Goal: Information Seeking & Learning: Learn about a topic

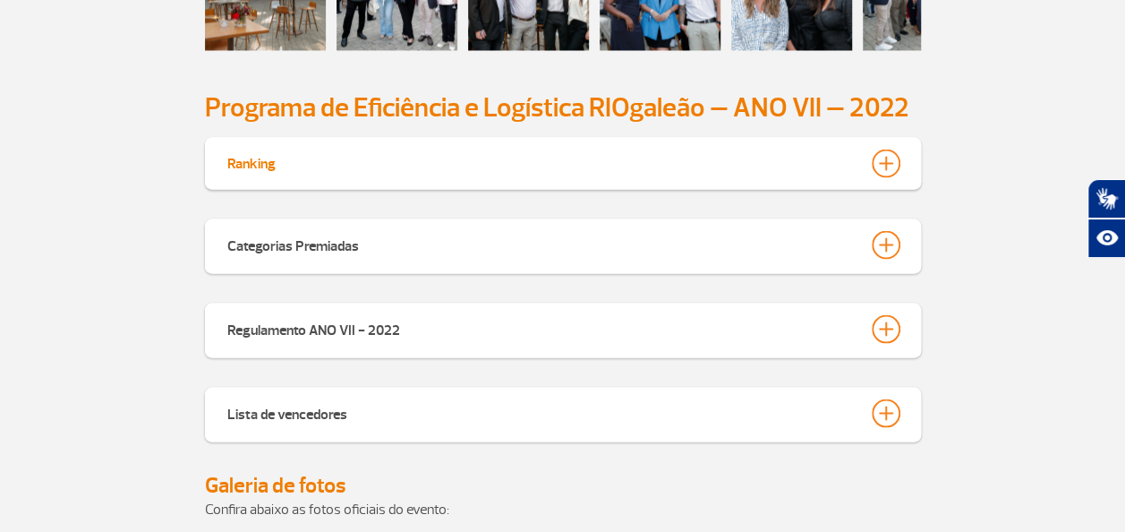
scroll to position [1504, 0]
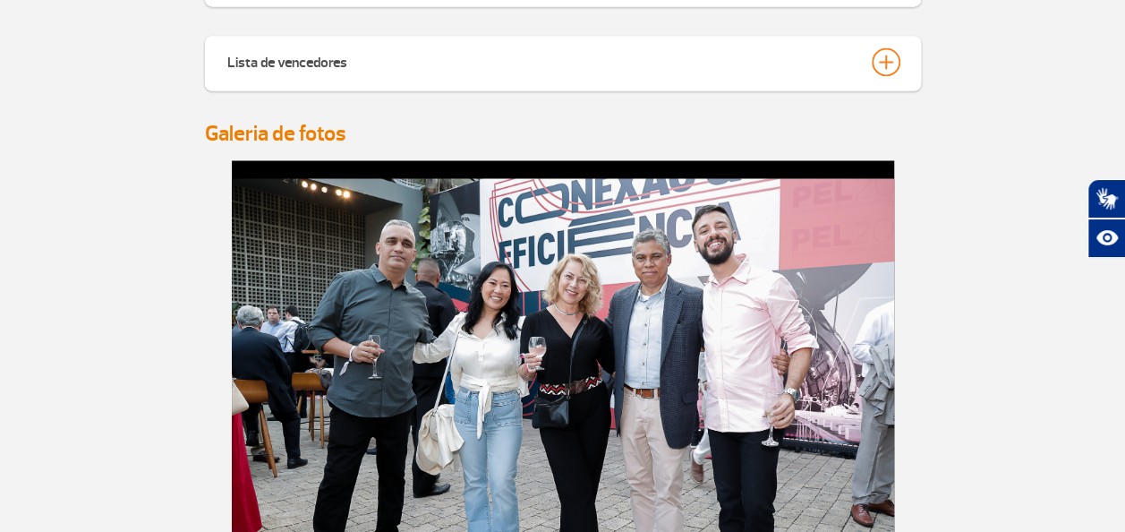
click at [306, 129] on h4 "Galeria de fotos" at bounding box center [563, 133] width 716 height 27
click at [374, 256] on img at bounding box center [563, 398] width 662 height 441
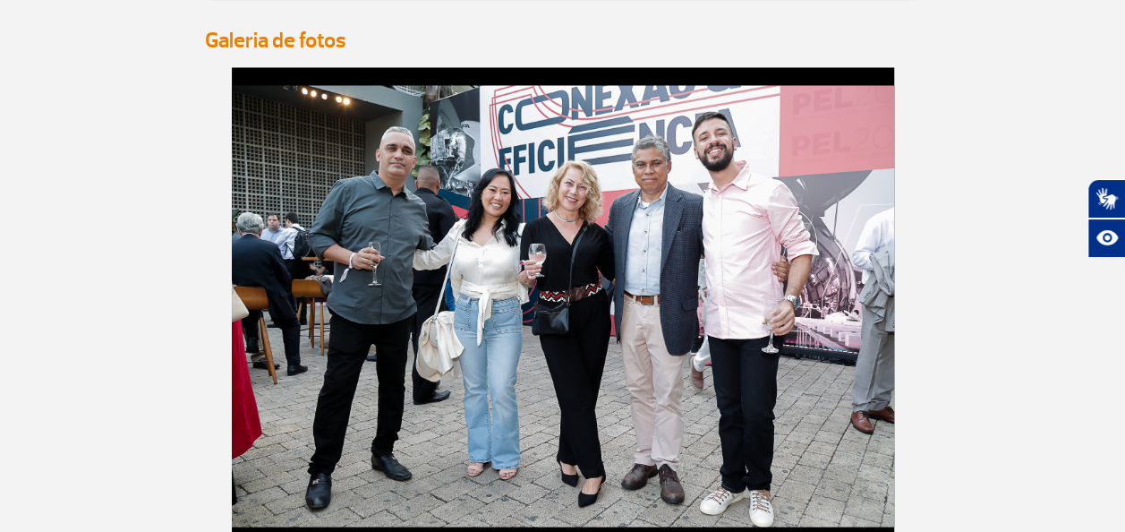
scroll to position [1683, 0]
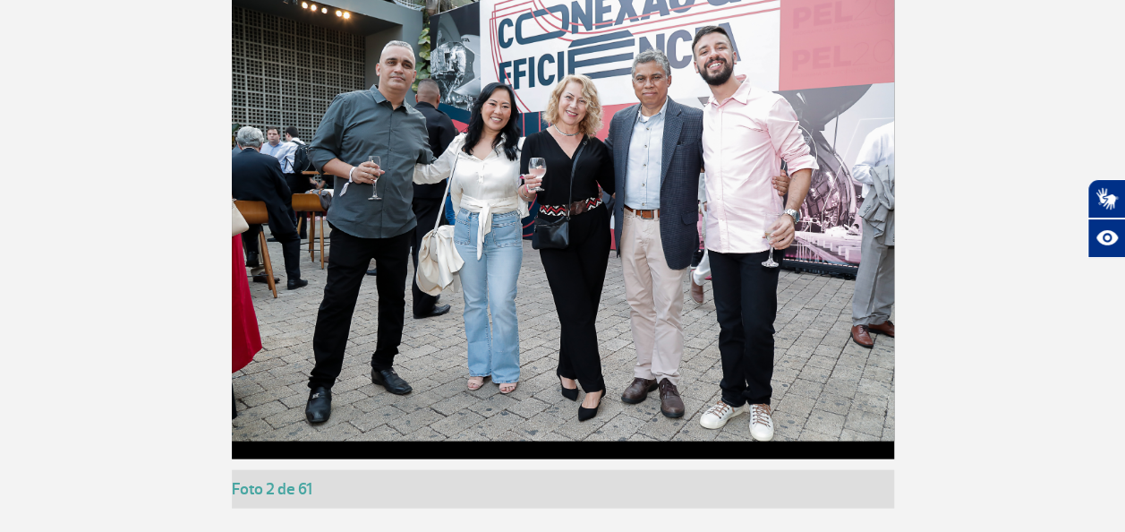
click at [993, 235] on app-gallery-with-thumbs "Foto 1 de 61 Foto 2 de 61 Foto 3 de 61 Foto 4 de 61 Foto 5 de 61 Foto 6 de 61 F…" at bounding box center [563, 319] width 994 height 677
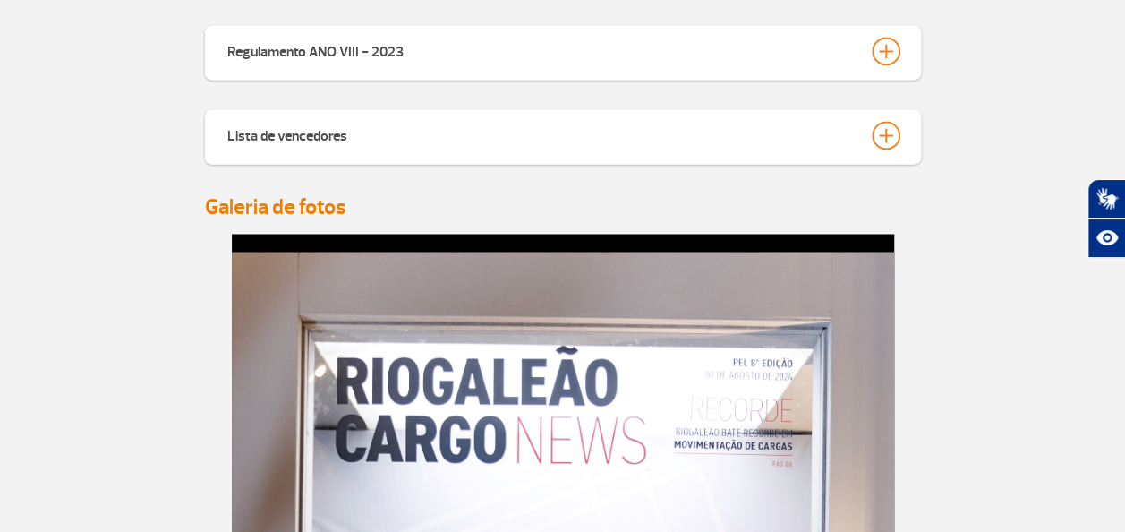
scroll to position [1325, 0]
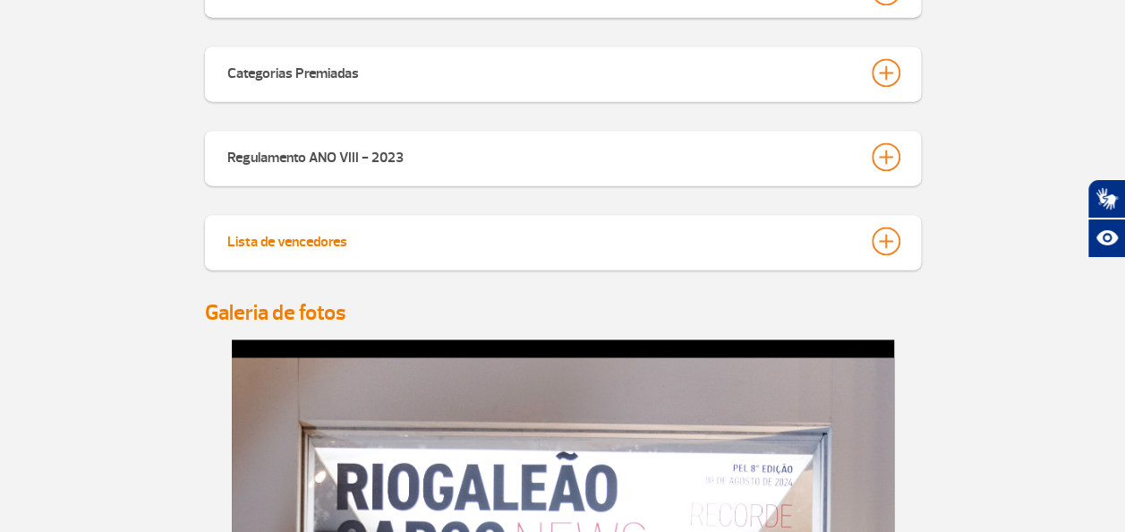
click at [876, 243] on div at bounding box center [886, 240] width 29 height 29
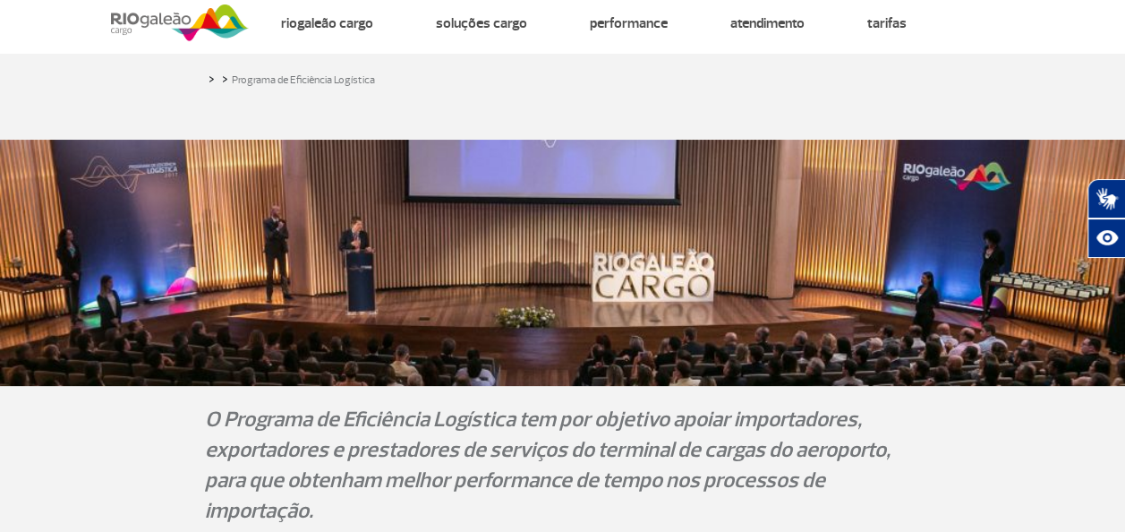
scroll to position [0, 0]
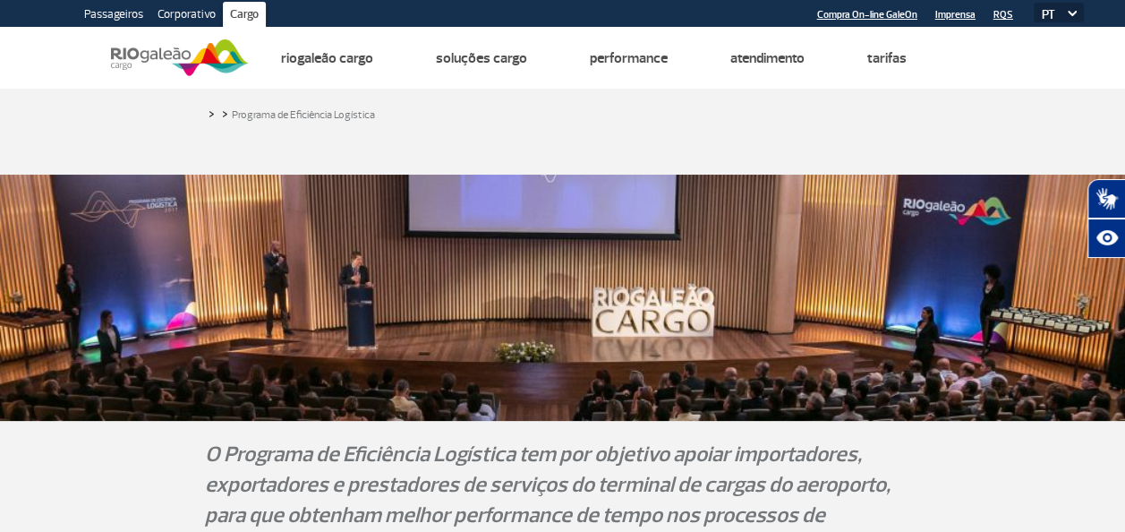
click at [645, 120] on div "> > Programa de Eficiência Logística" at bounding box center [563, 113] width 716 height 21
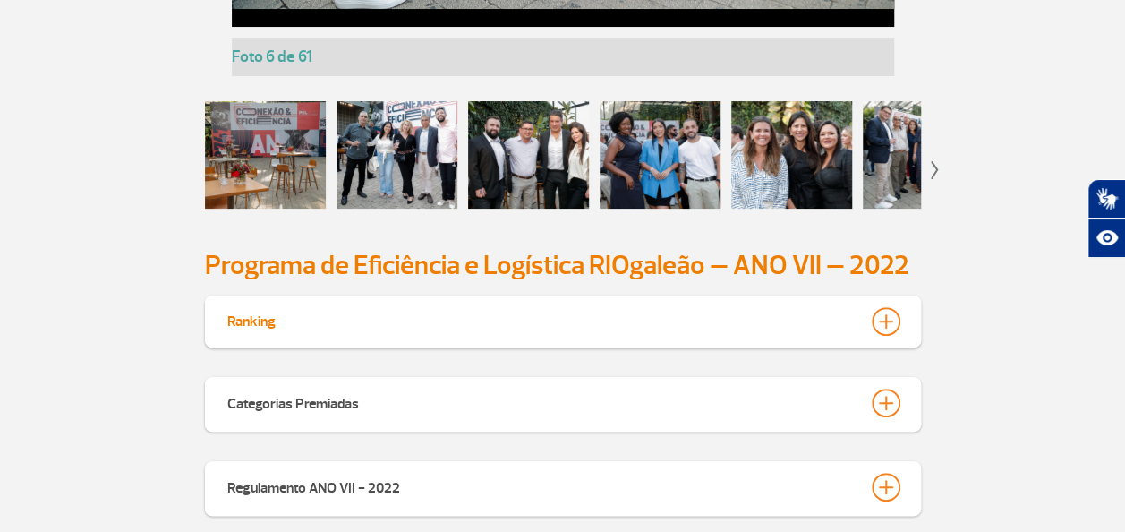
scroll to position [3491, 0]
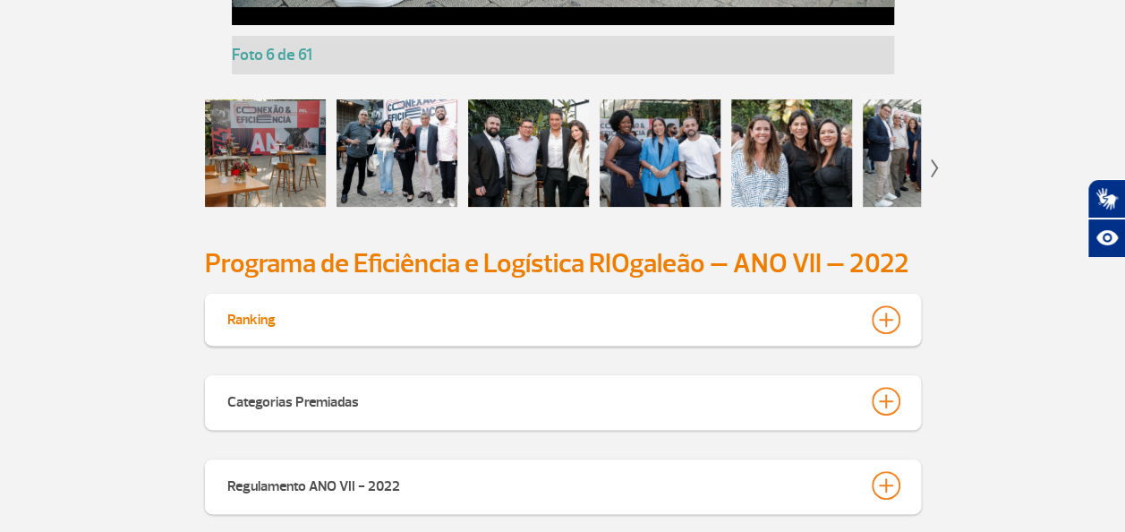
click at [283, 207] on div at bounding box center [265, 152] width 121 height 107
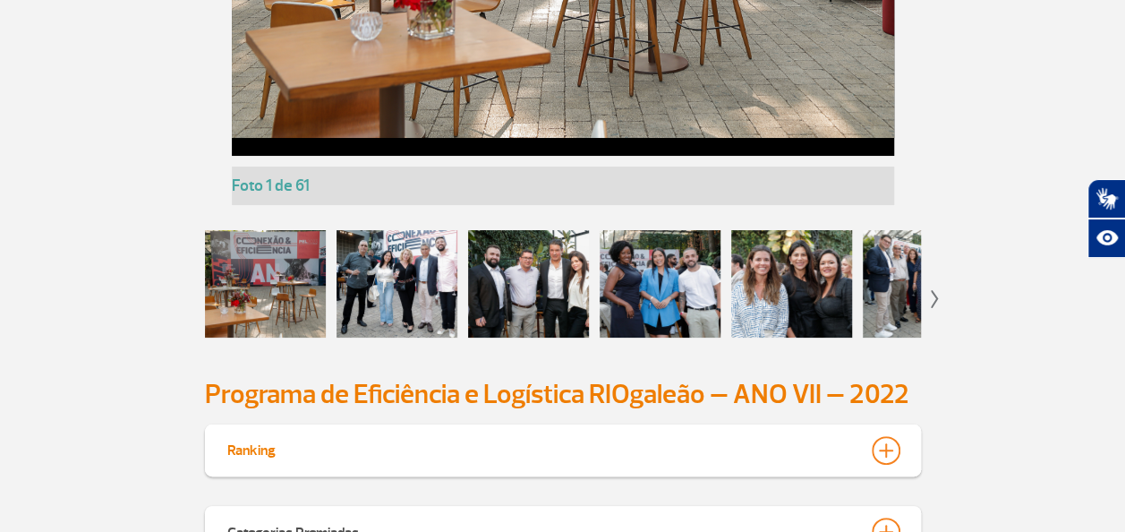
scroll to position [3402, 0]
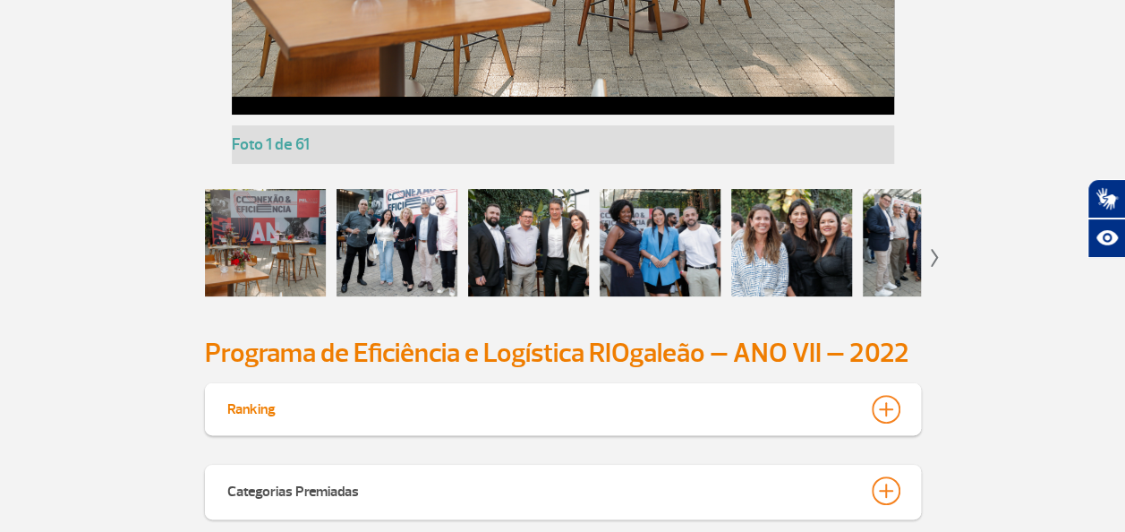
click at [388, 296] on div at bounding box center [397, 242] width 121 height 107
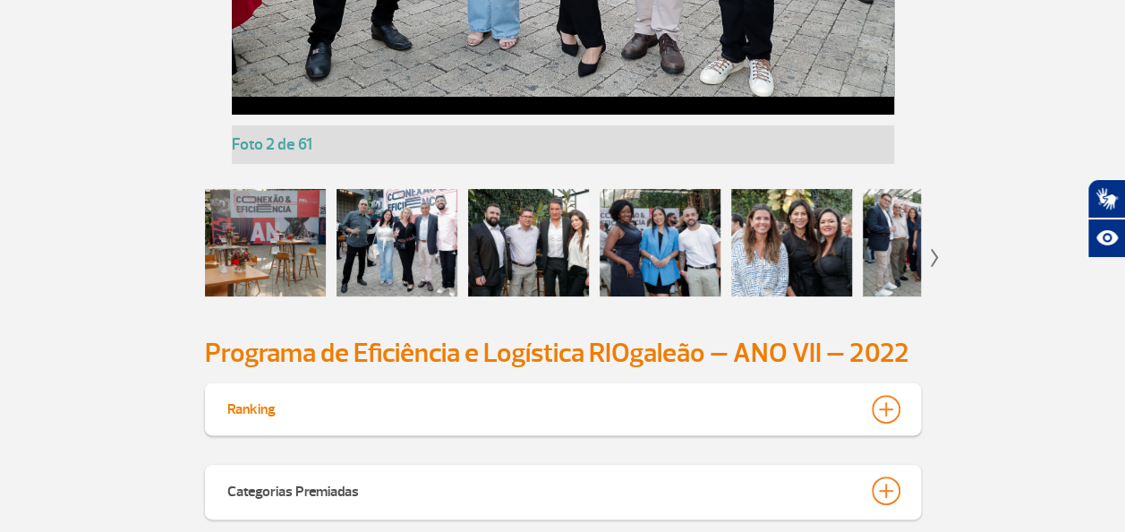
click at [494, 296] on div at bounding box center [528, 242] width 121 height 107
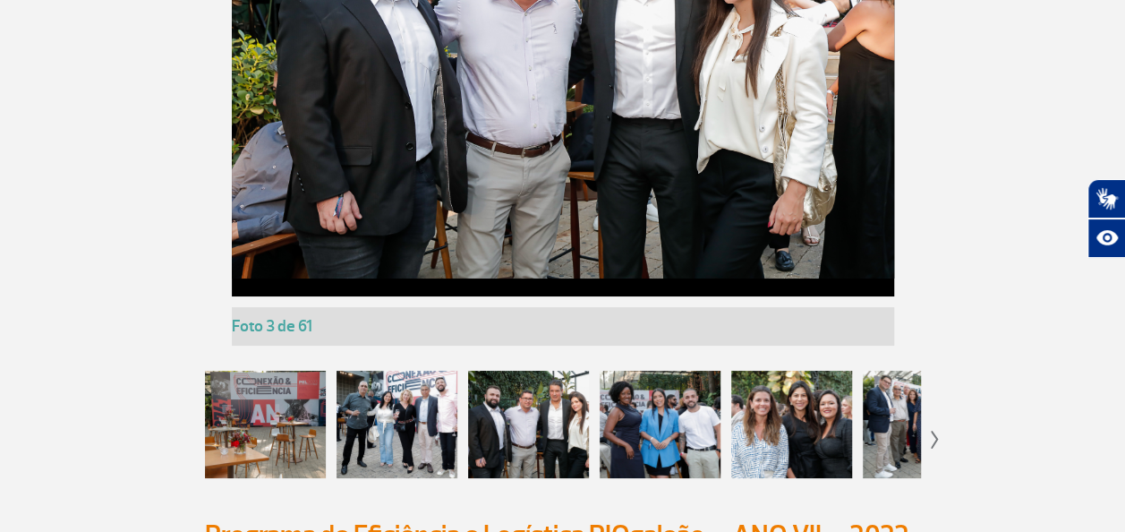
scroll to position [3312, 0]
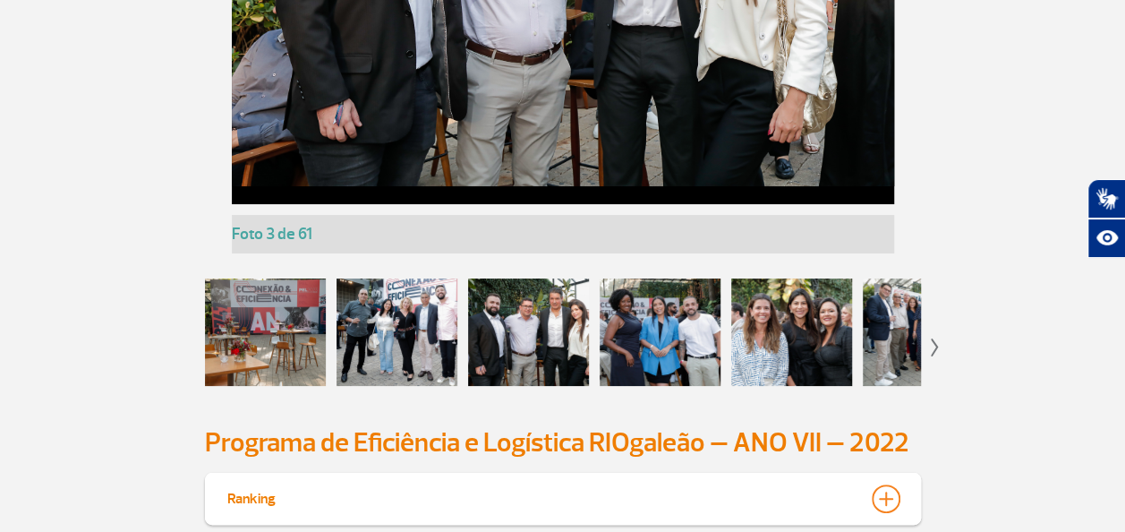
click at [694, 386] on div at bounding box center [660, 331] width 121 height 107
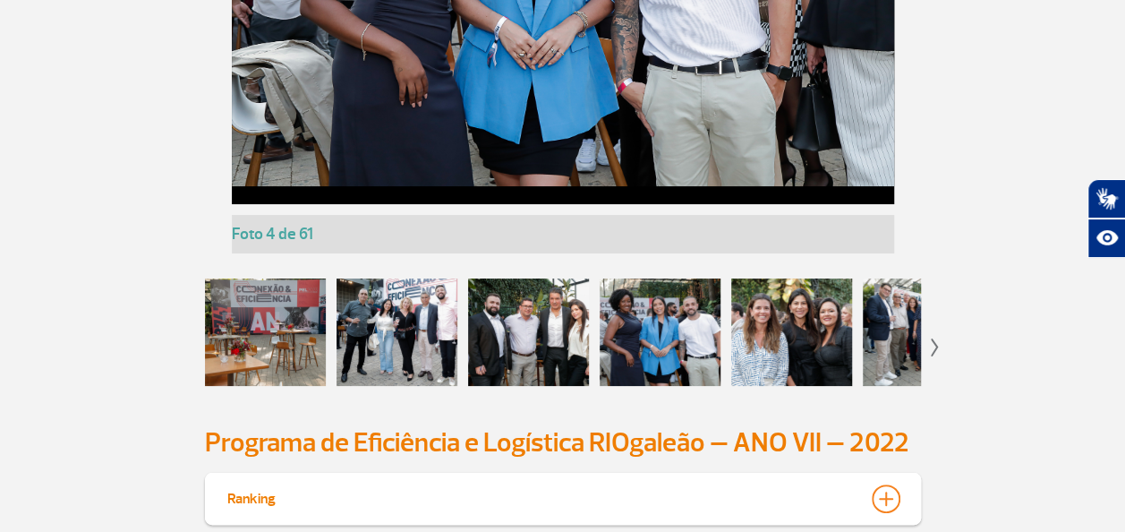
click at [769, 386] on div at bounding box center [791, 331] width 121 height 107
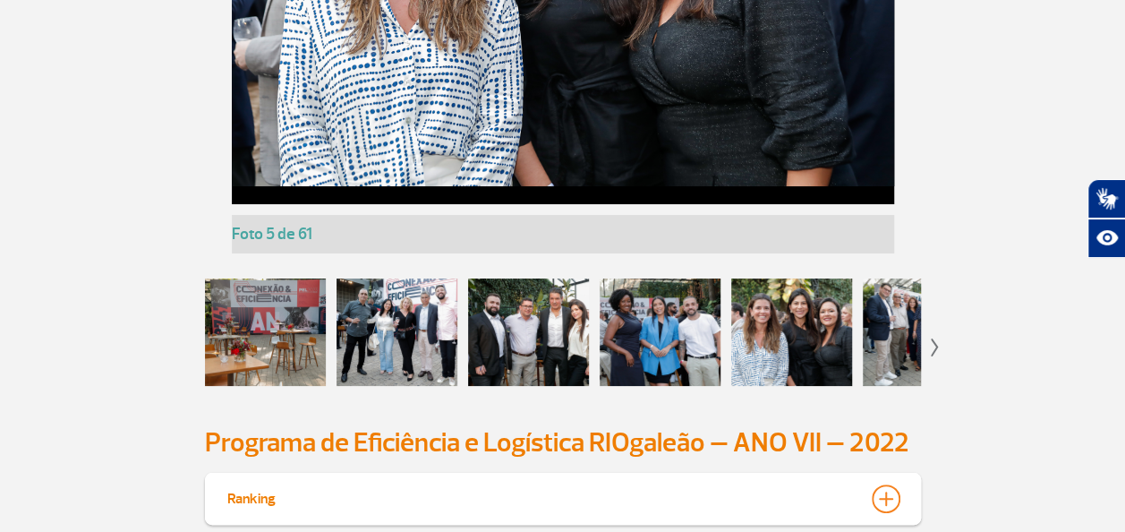
click at [863, 386] on div at bounding box center [923, 331] width 121 height 107
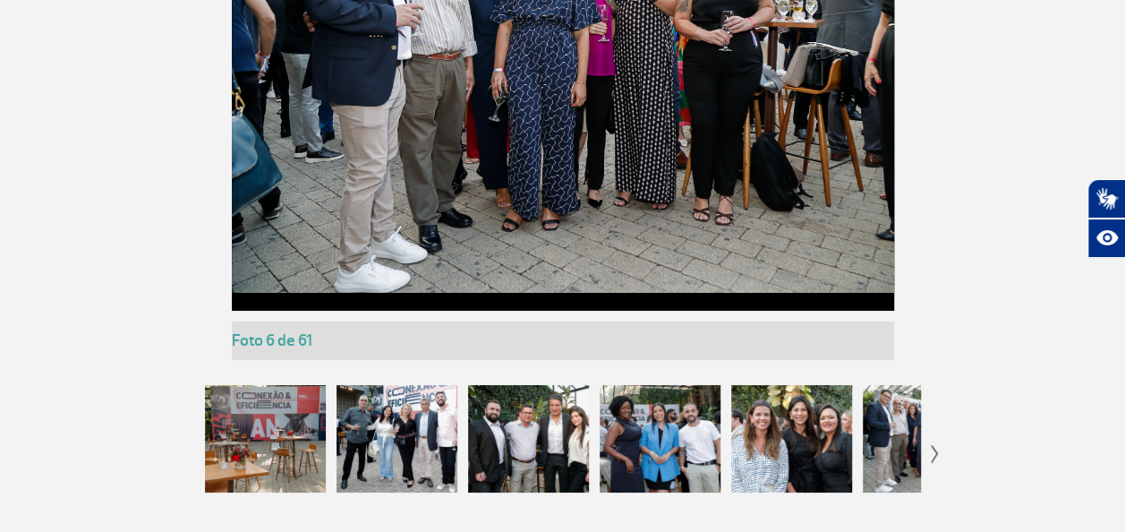
scroll to position [3402, 0]
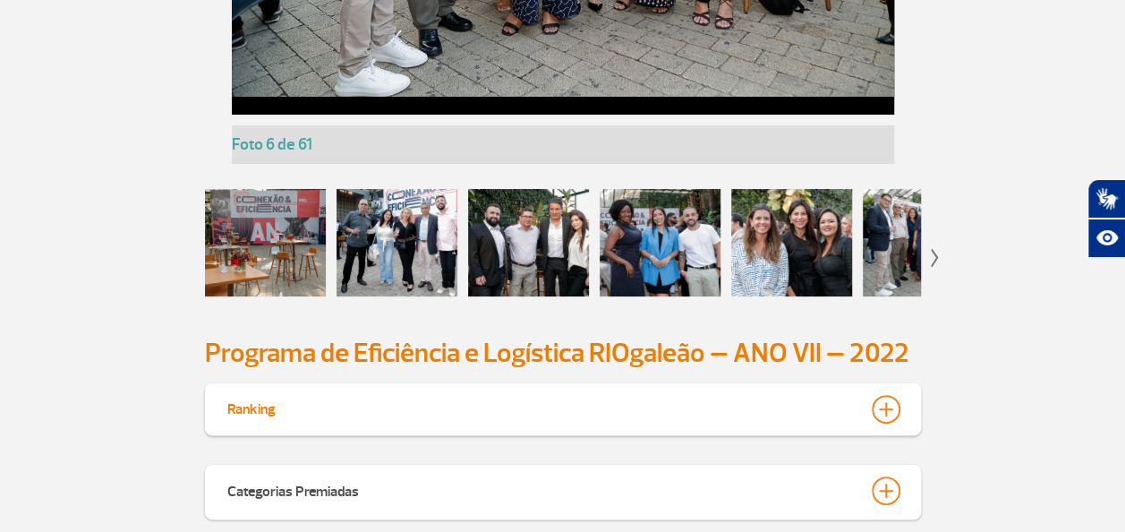
click at [931, 267] on img at bounding box center [935, 258] width 8 height 18
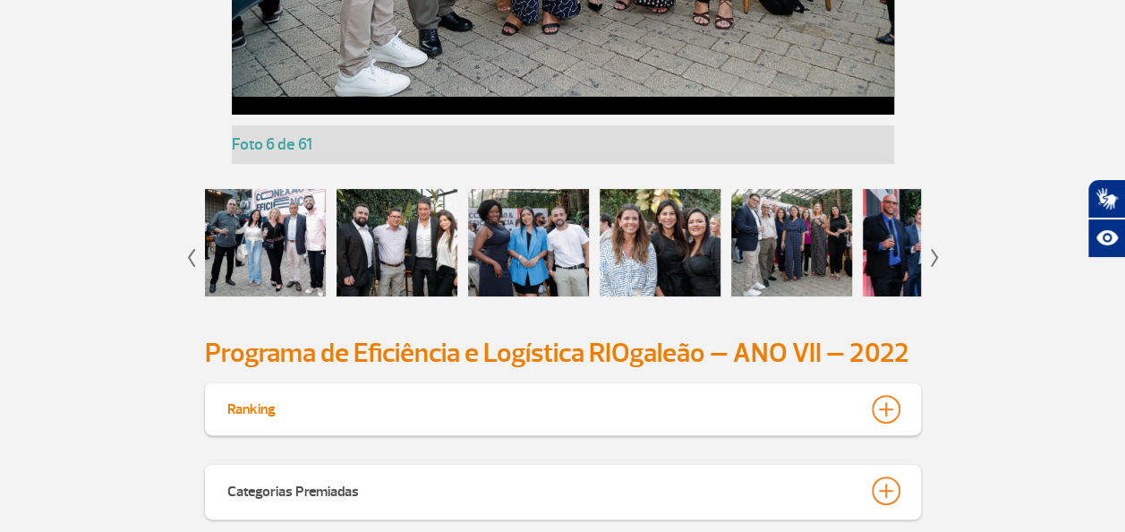
click at [931, 267] on img at bounding box center [935, 258] width 8 height 18
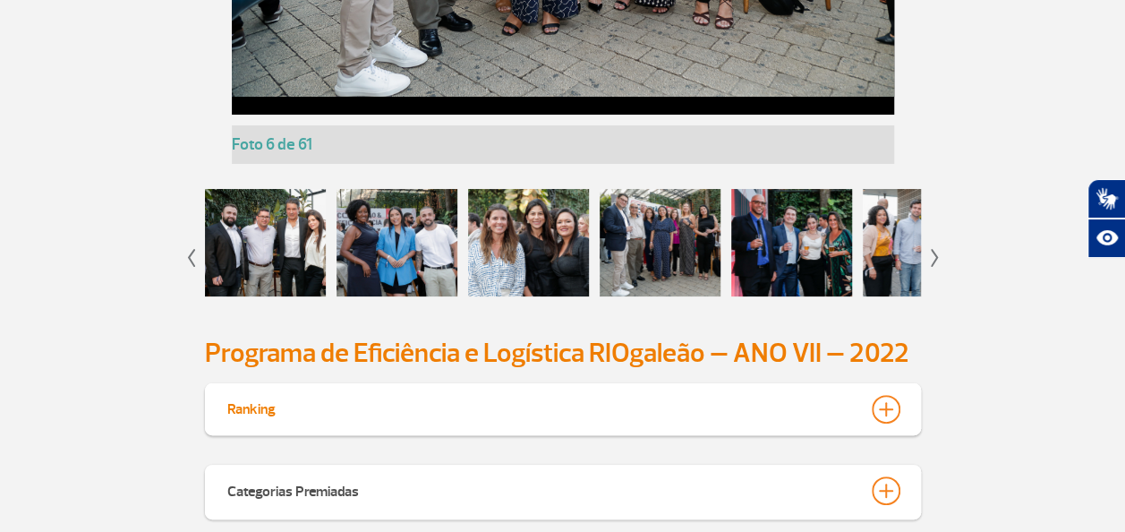
click at [931, 267] on img at bounding box center [935, 258] width 8 height 18
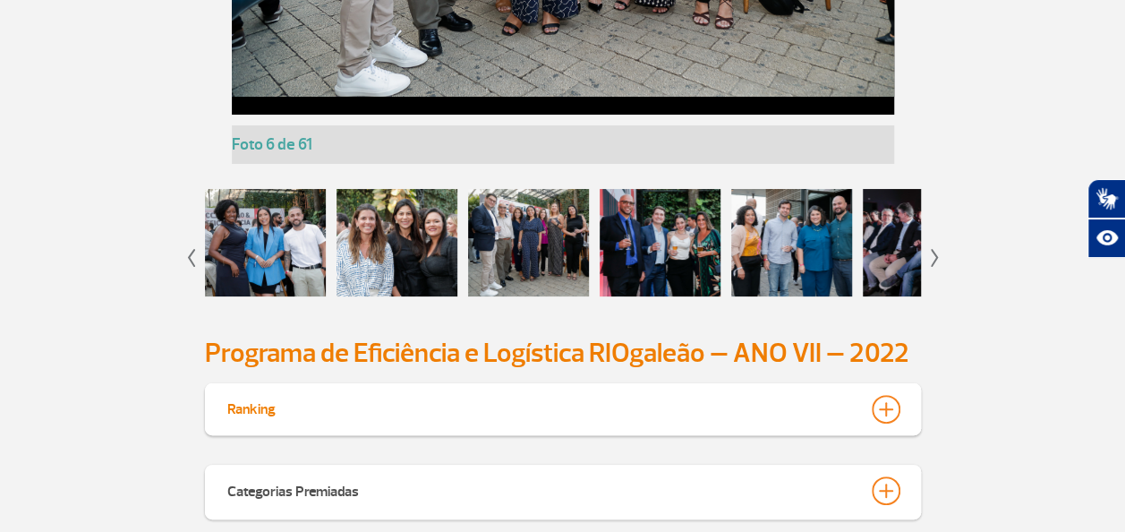
click at [688, 296] on div at bounding box center [660, 242] width 121 height 107
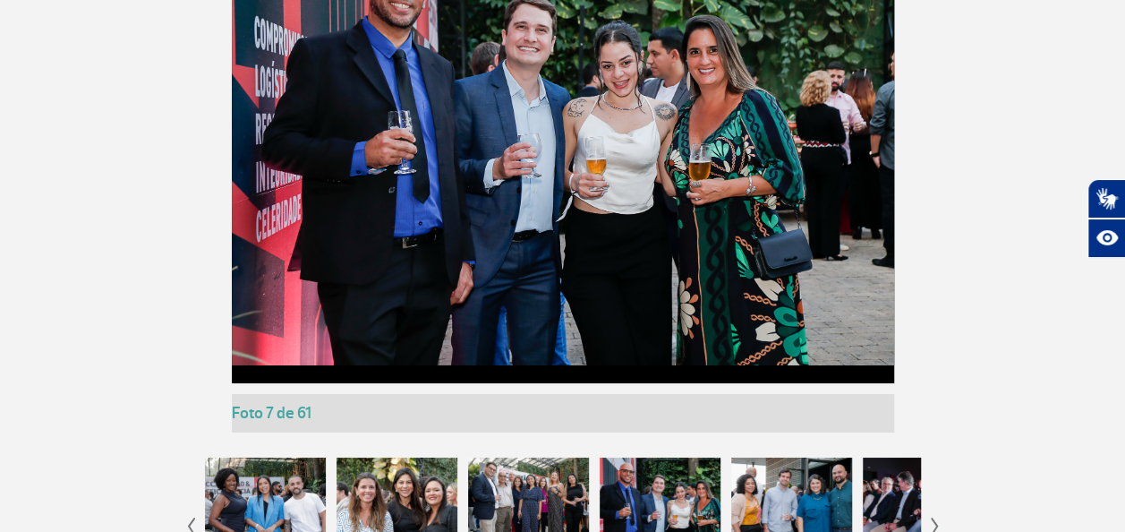
scroll to position [3223, 0]
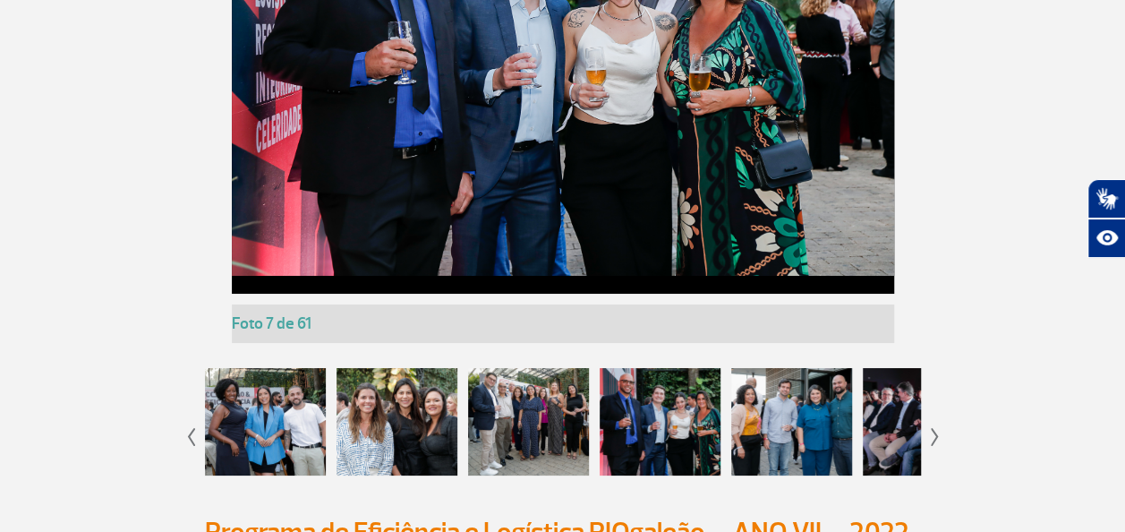
click at [784, 474] on div at bounding box center [791, 421] width 121 height 107
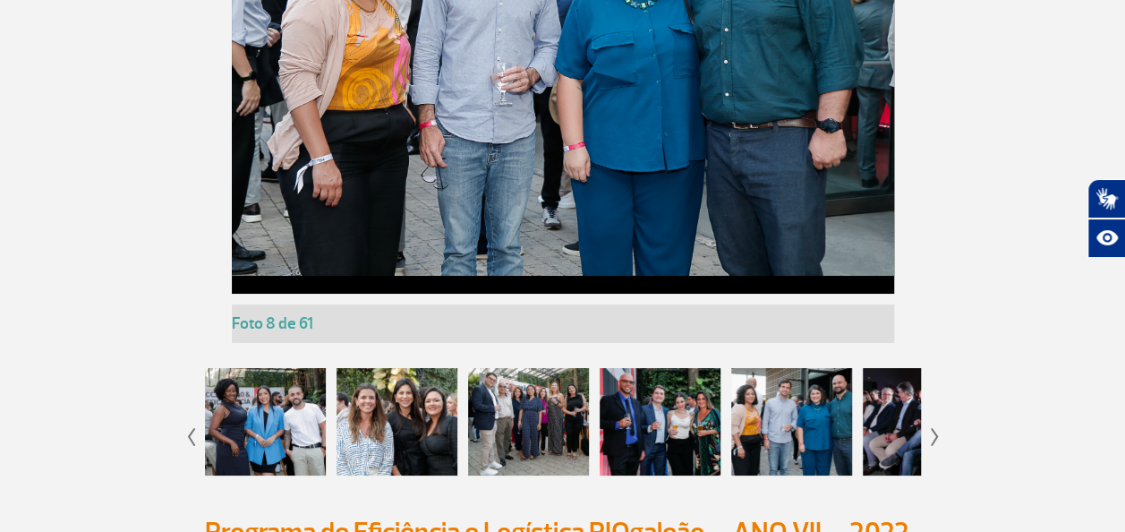
click at [881, 475] on div at bounding box center [923, 421] width 121 height 107
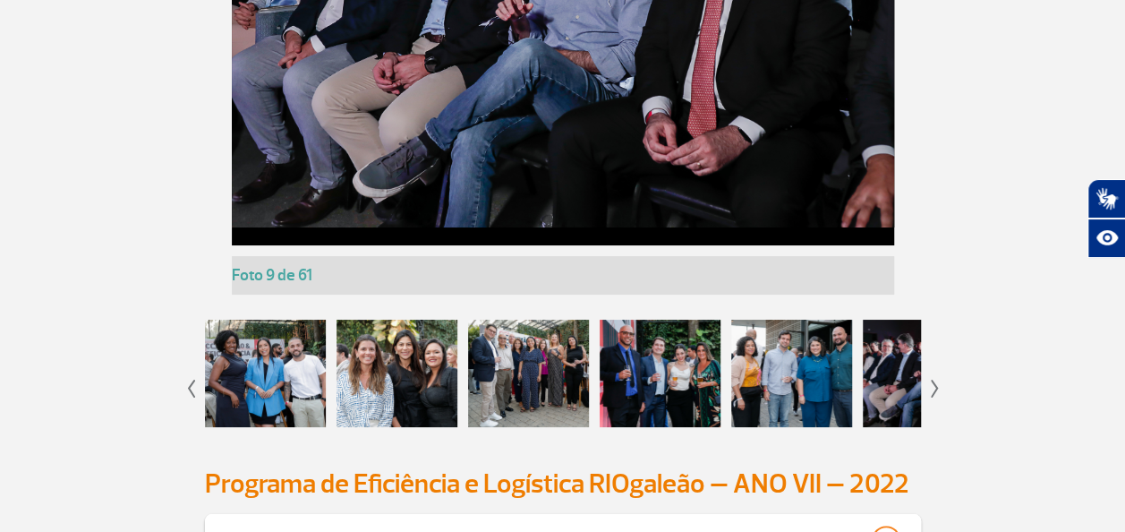
scroll to position [3312, 0]
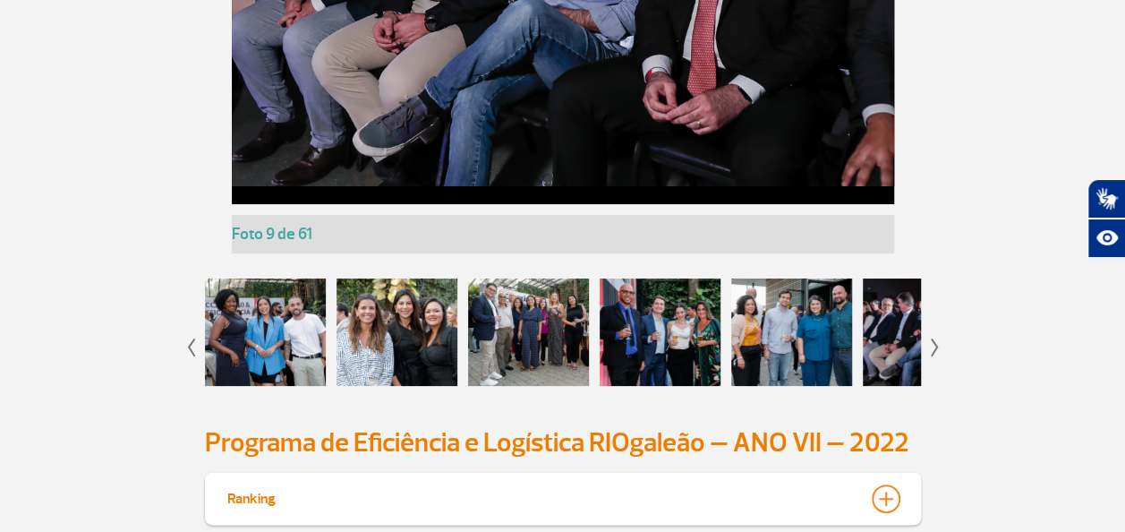
click at [933, 356] on img at bounding box center [935, 347] width 8 height 18
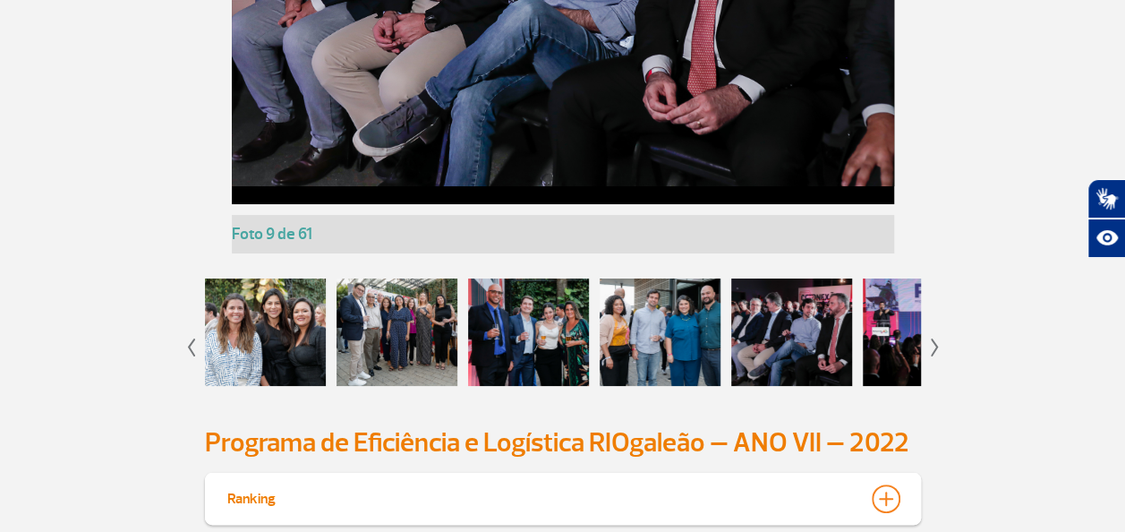
click at [933, 356] on img at bounding box center [935, 347] width 8 height 18
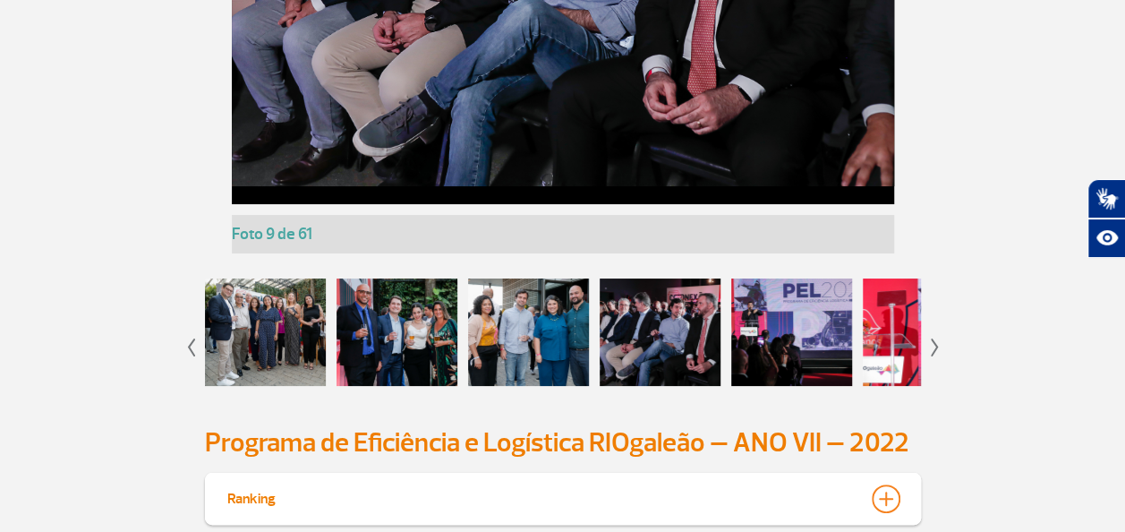
click at [793, 386] on div at bounding box center [791, 331] width 121 height 107
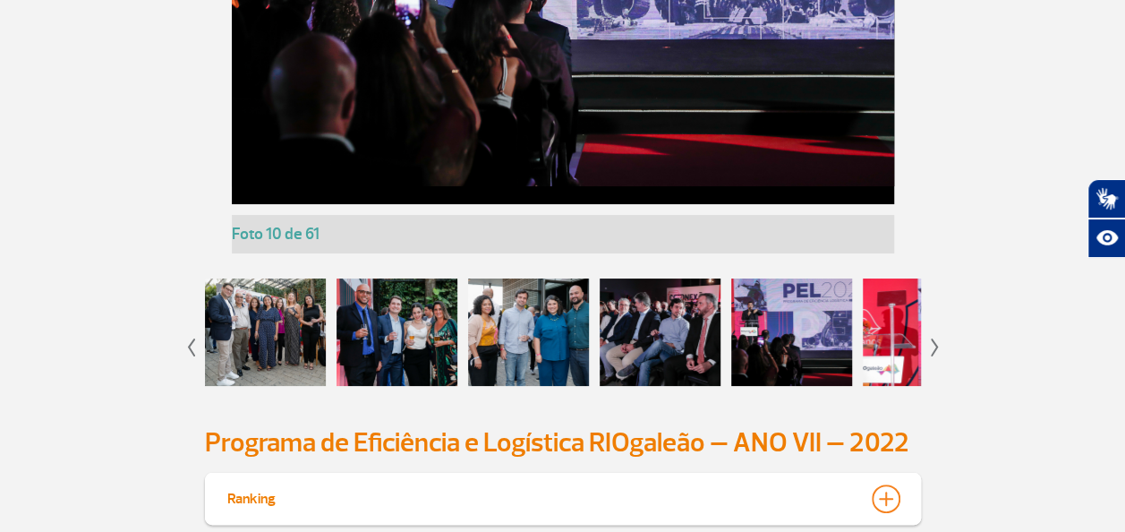
click at [876, 386] on div at bounding box center [923, 331] width 121 height 107
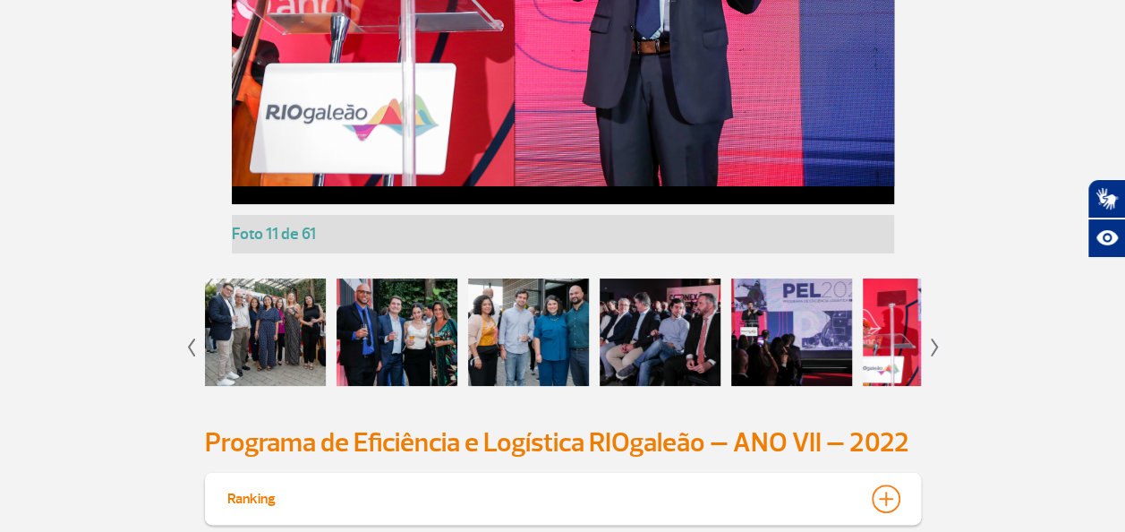
click at [933, 356] on img at bounding box center [935, 347] width 8 height 18
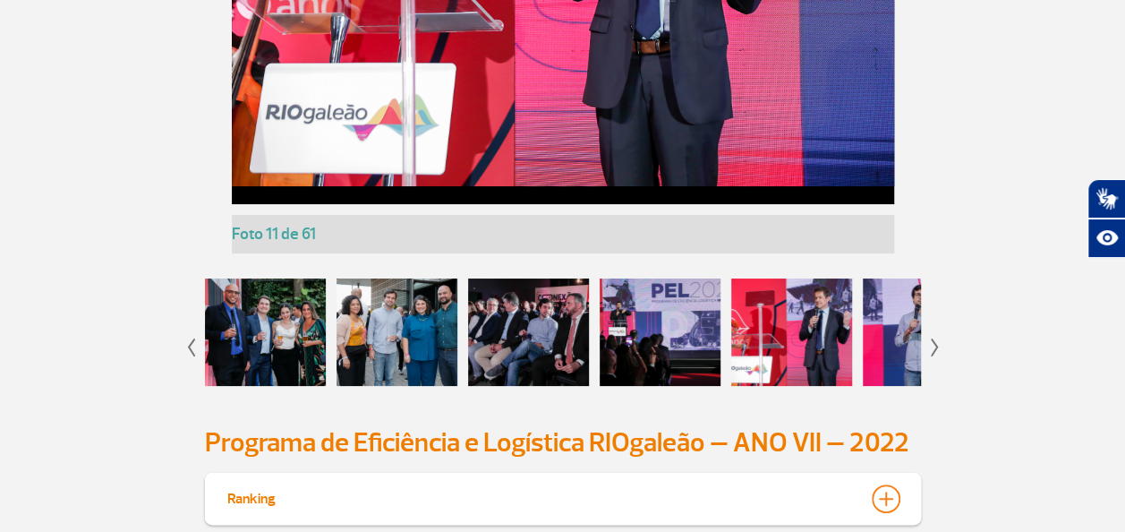
click at [933, 356] on img at bounding box center [935, 347] width 8 height 18
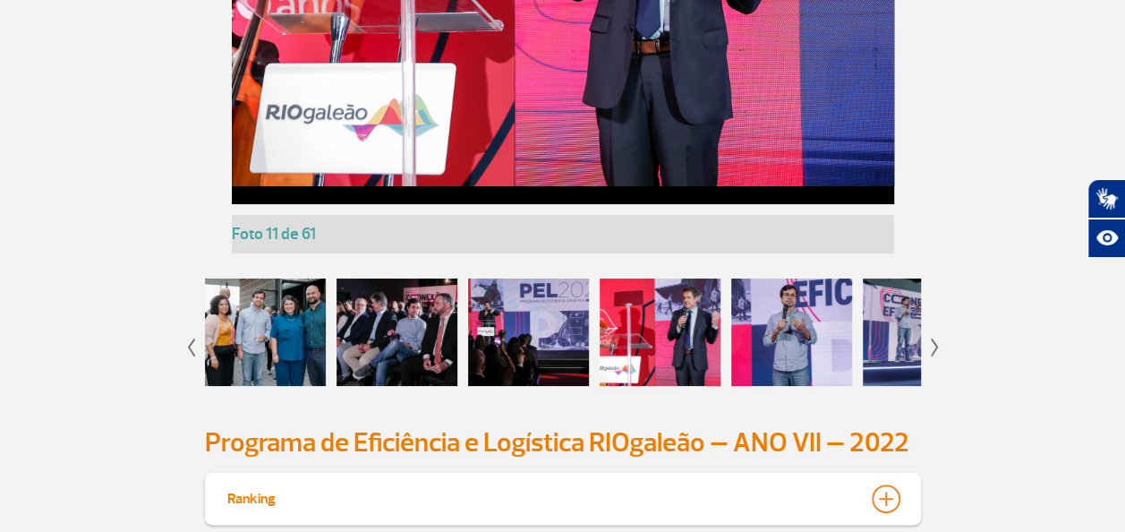
click at [933, 356] on img at bounding box center [935, 347] width 8 height 18
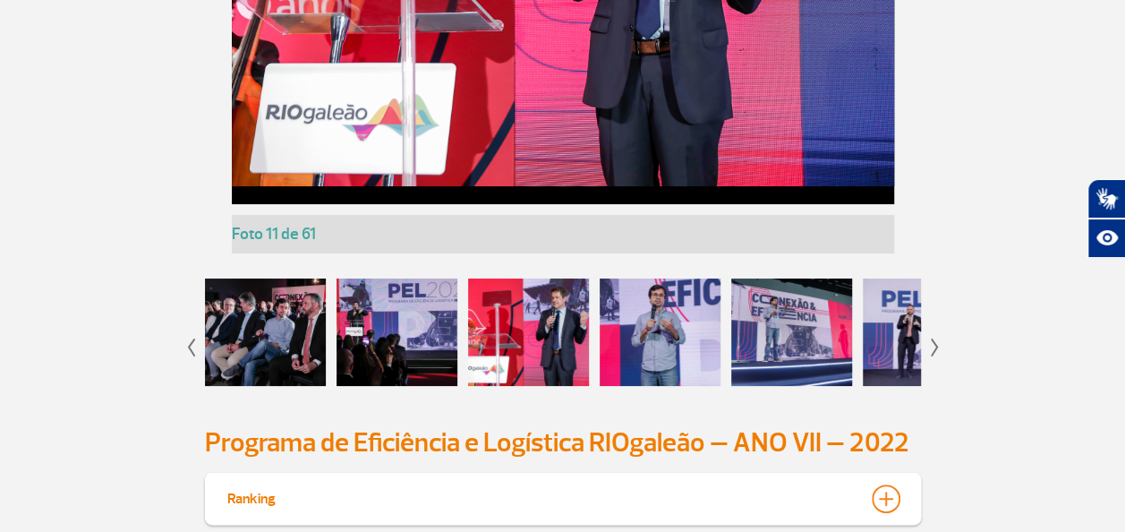
click at [933, 356] on img at bounding box center [935, 347] width 8 height 18
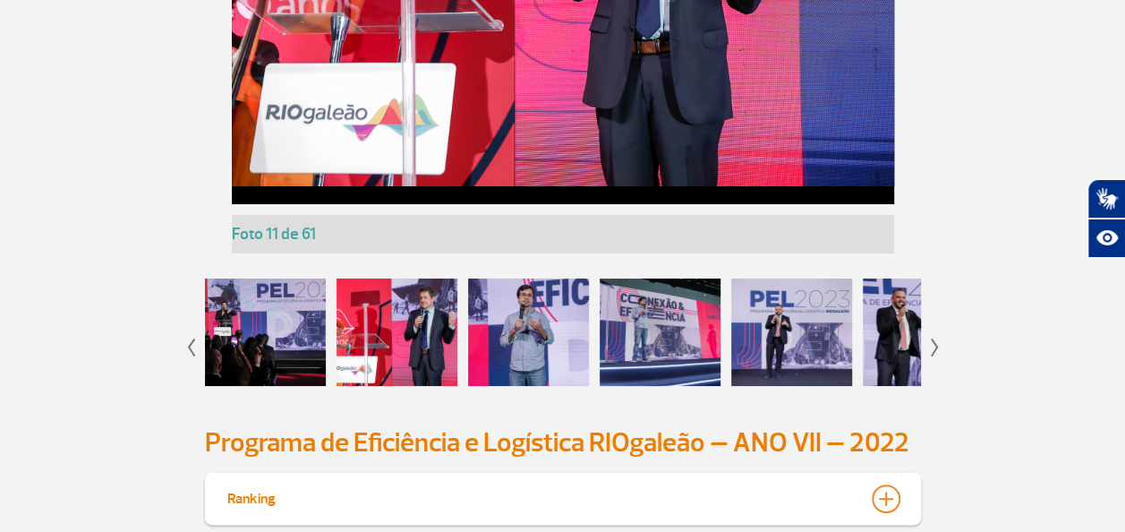
click at [933, 356] on img at bounding box center [935, 347] width 8 height 18
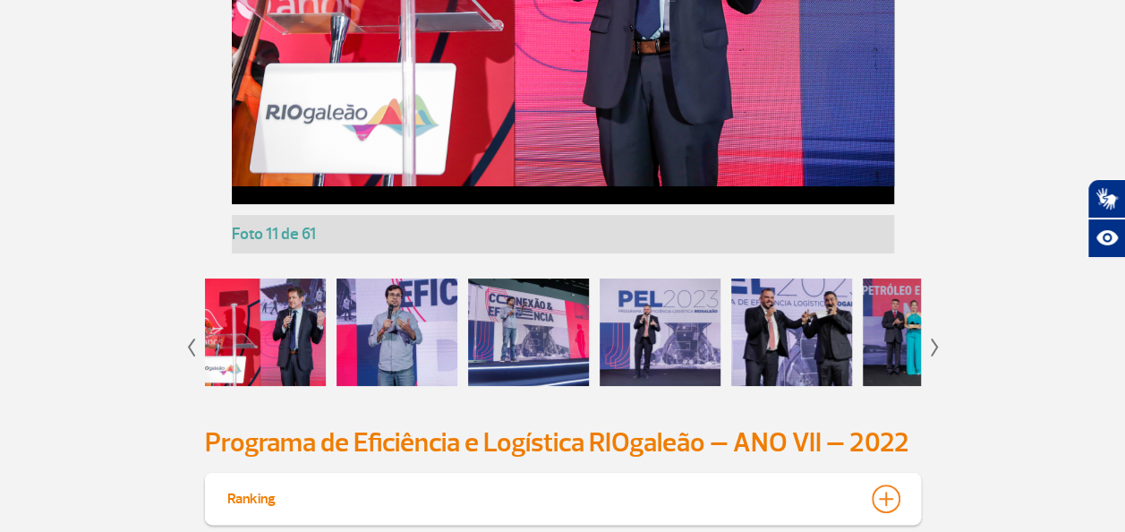
click at [933, 356] on img at bounding box center [935, 347] width 8 height 18
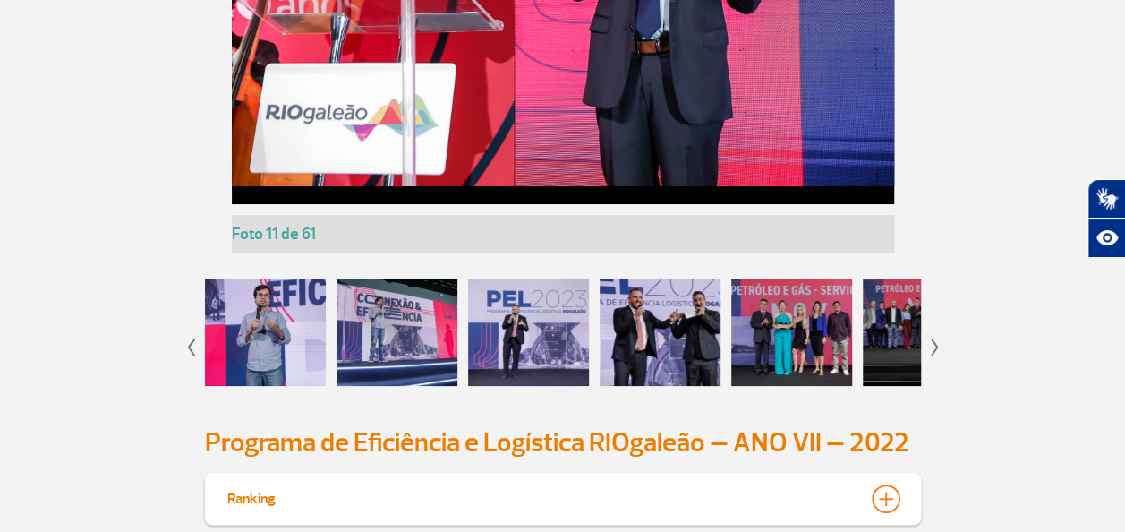
click at [933, 356] on img at bounding box center [935, 347] width 8 height 18
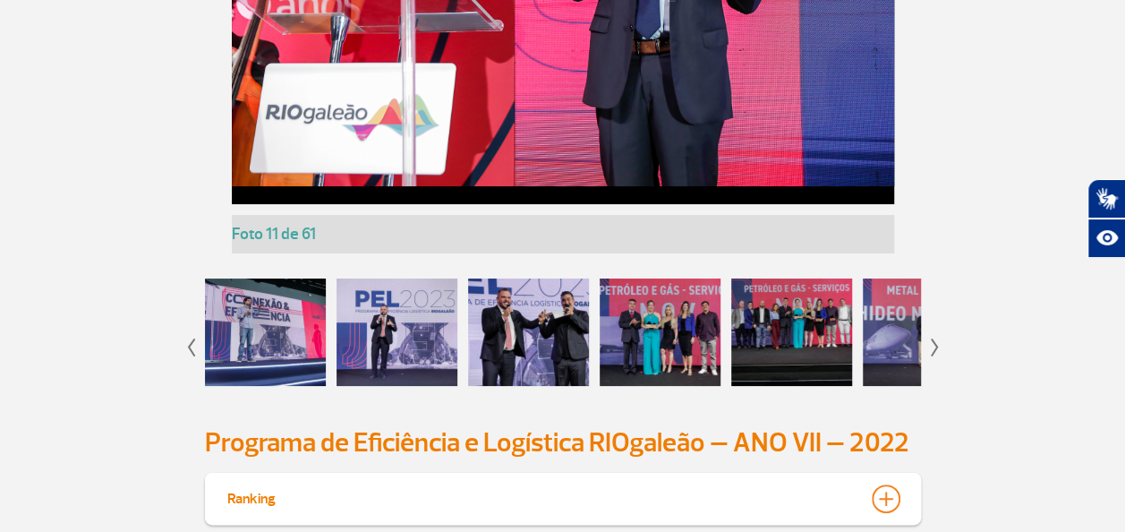
click at [697, 386] on div at bounding box center [660, 331] width 121 height 107
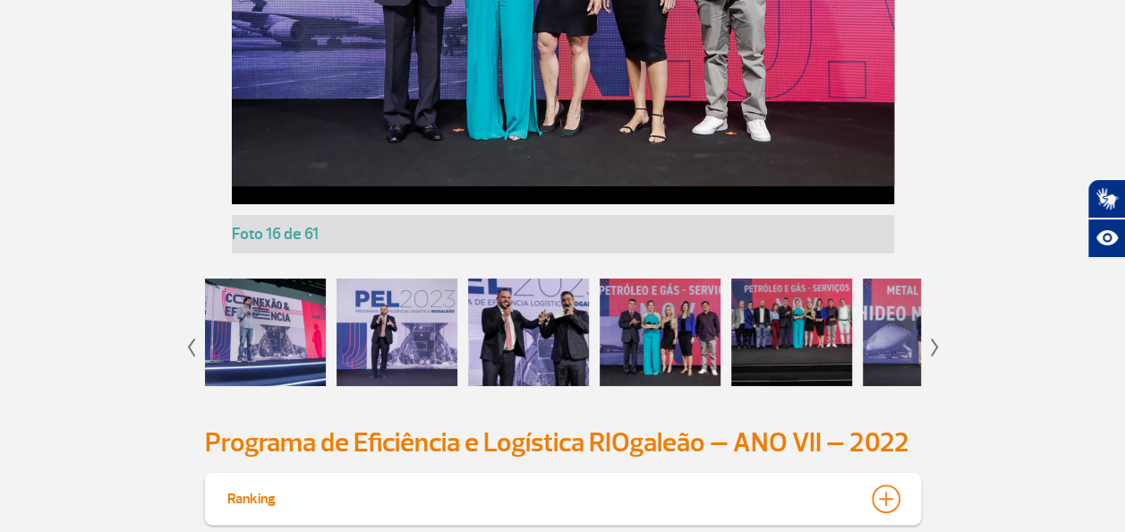
click at [783, 386] on div at bounding box center [791, 331] width 121 height 107
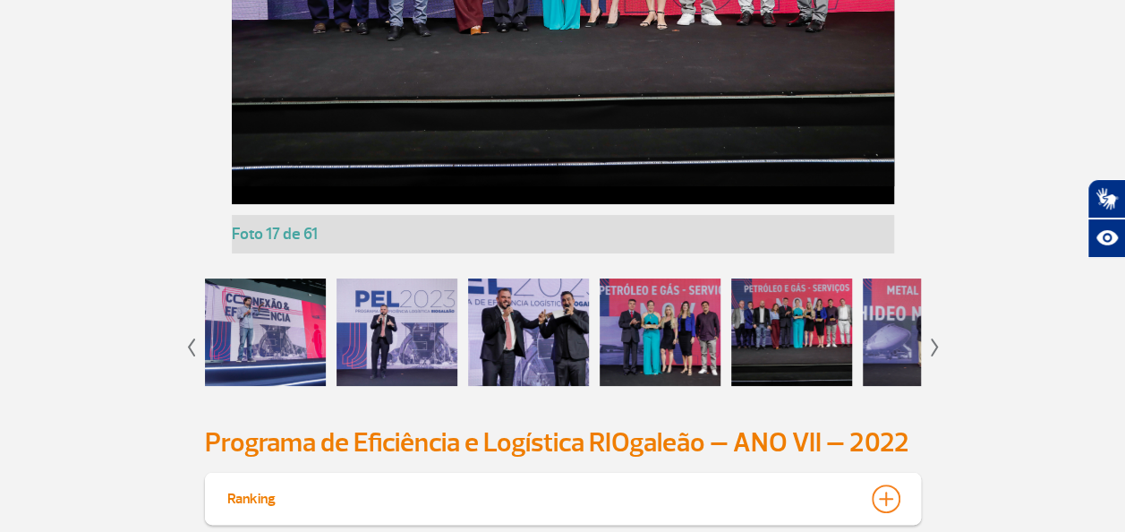
click at [870, 386] on div at bounding box center [923, 331] width 121 height 107
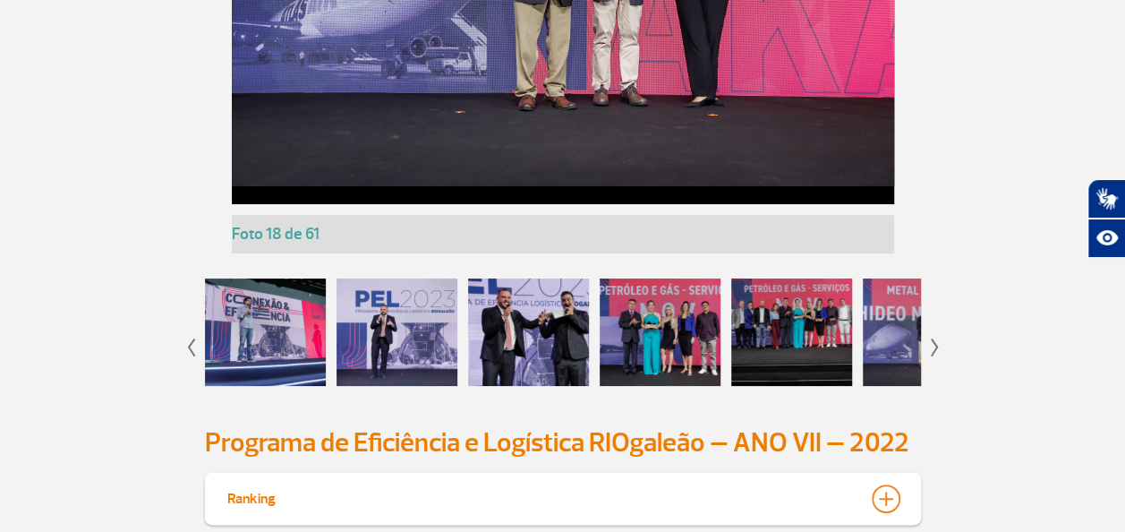
click at [936, 356] on img at bounding box center [935, 347] width 8 height 18
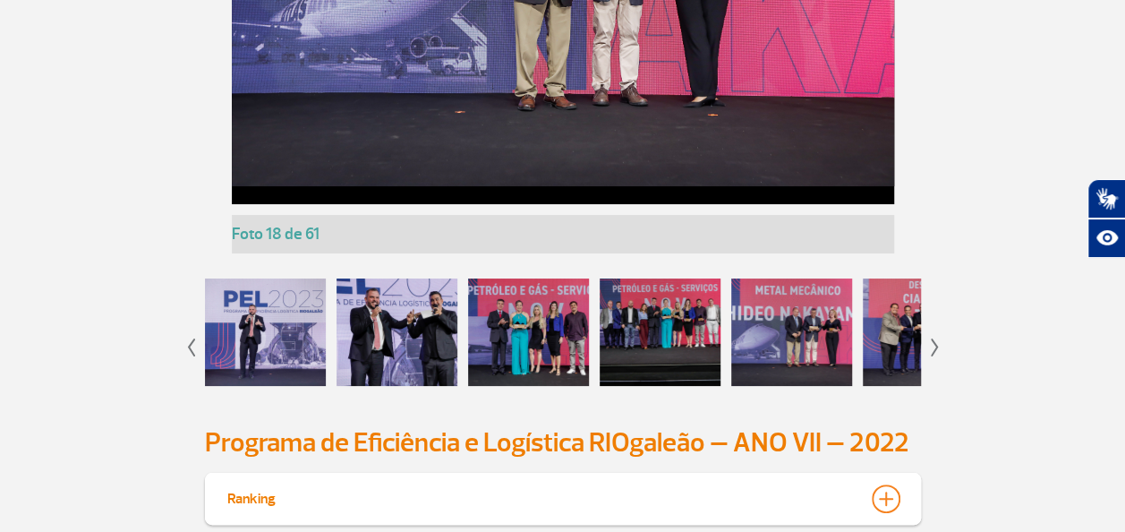
click at [936, 356] on img at bounding box center [935, 347] width 8 height 18
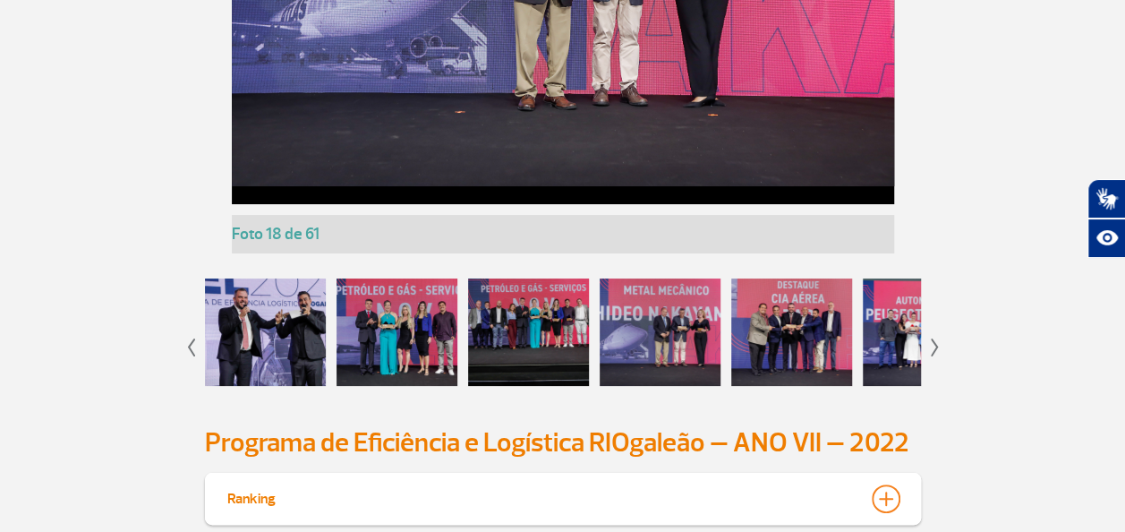
click at [936, 356] on img at bounding box center [935, 347] width 8 height 18
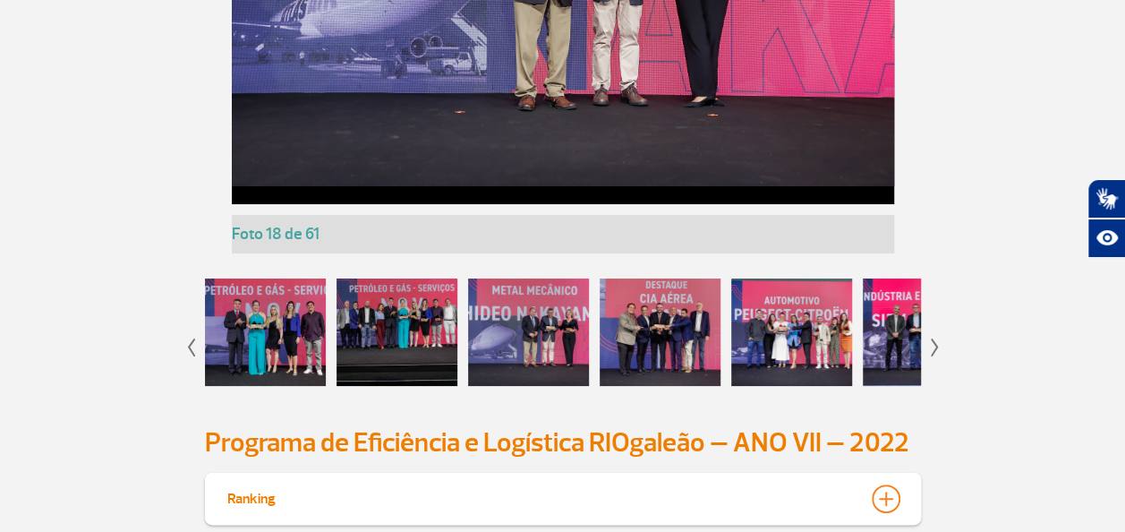
click at [686, 386] on div at bounding box center [660, 331] width 121 height 107
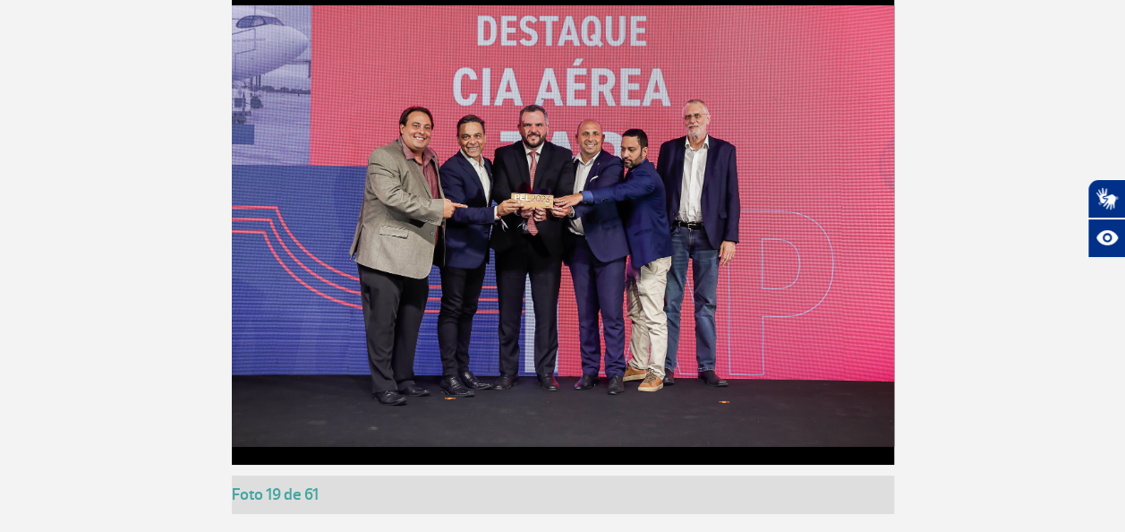
scroll to position [3044, 0]
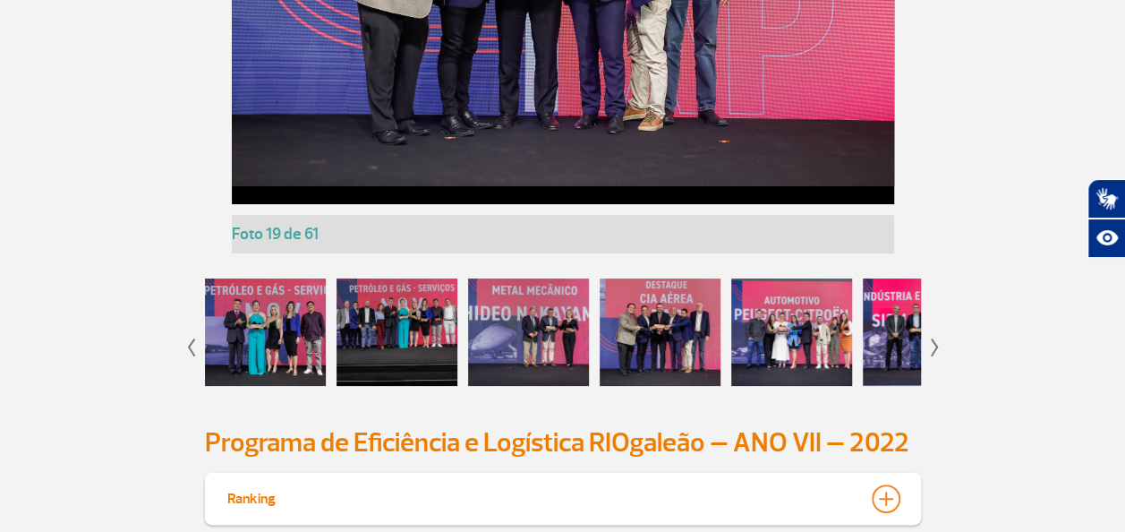
click at [783, 378] on div at bounding box center [791, 331] width 121 height 107
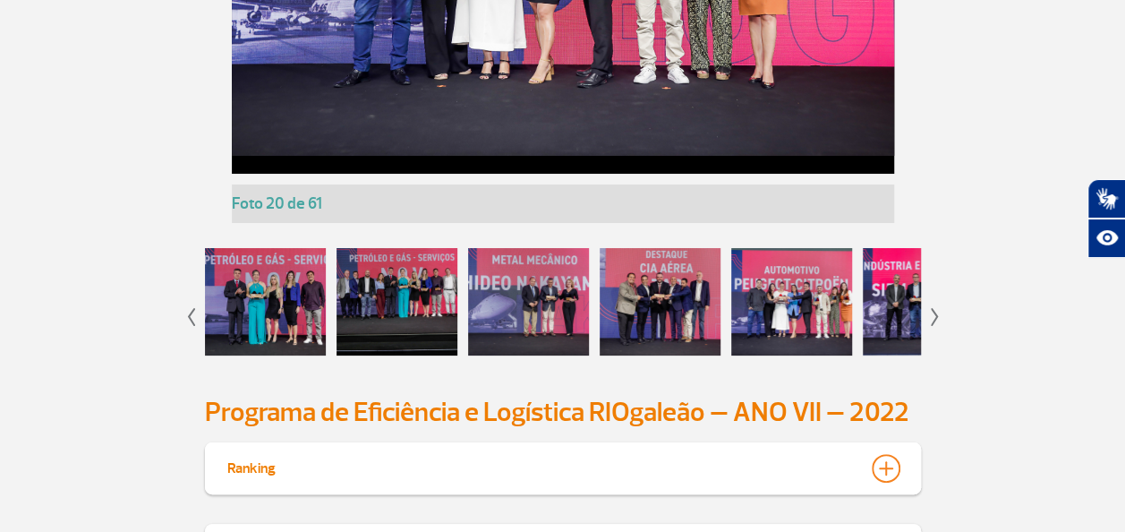
scroll to position [3402, 0]
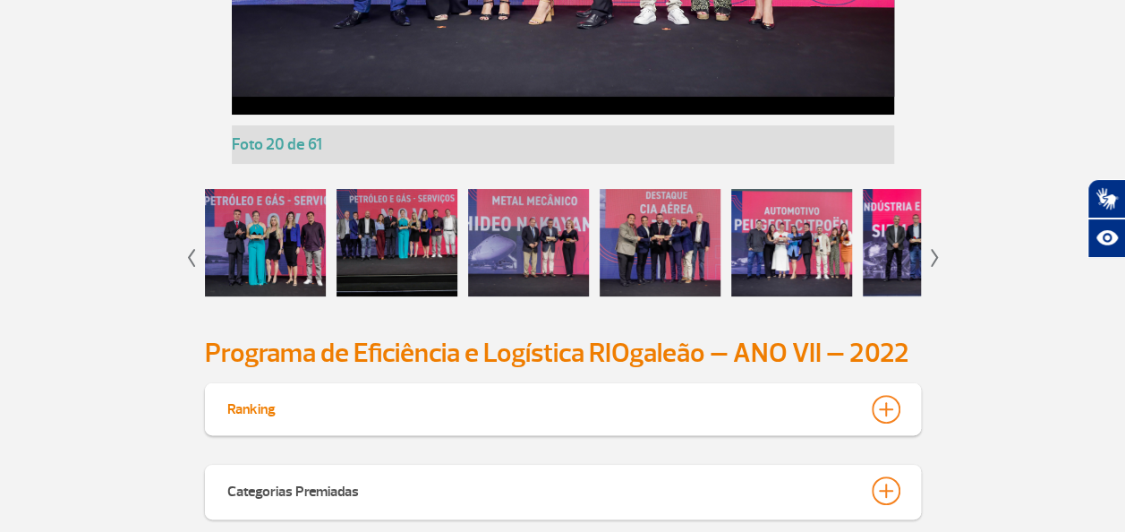
click at [888, 296] on div at bounding box center [923, 242] width 121 height 107
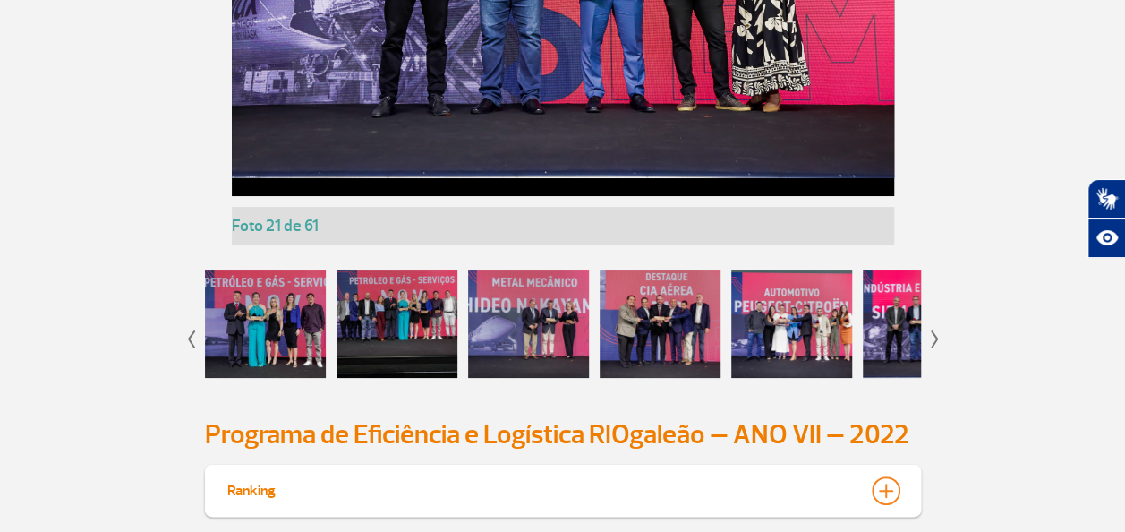
scroll to position [3223, 0]
